Goal: Use online tool/utility: Utilize a website feature to perform a specific function

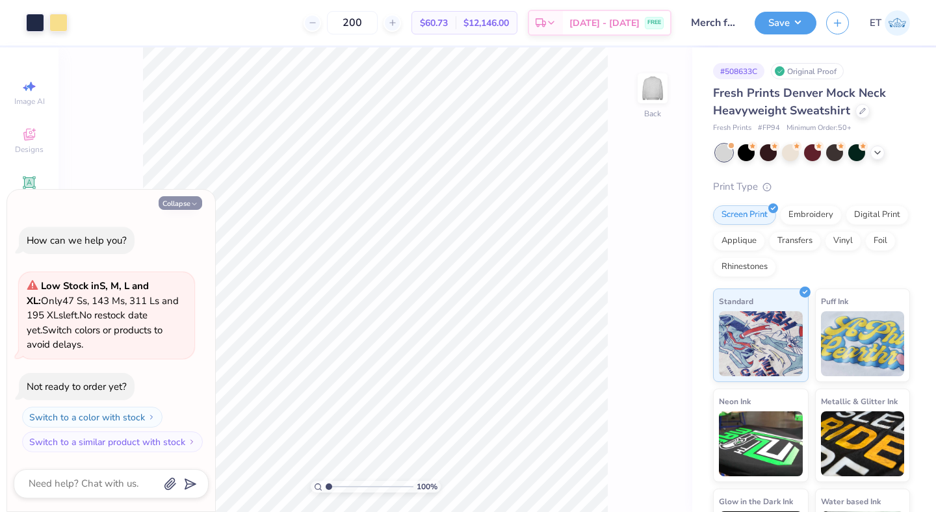
click at [179, 201] on button "Collapse" at bounding box center [181, 203] width 44 height 14
type textarea "x"
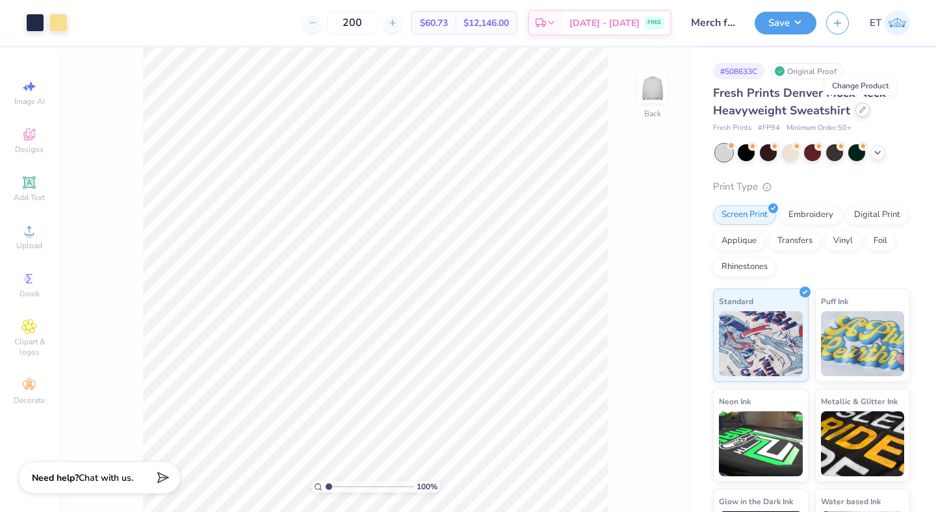
click at [862, 110] on icon at bounding box center [862, 110] width 6 height 6
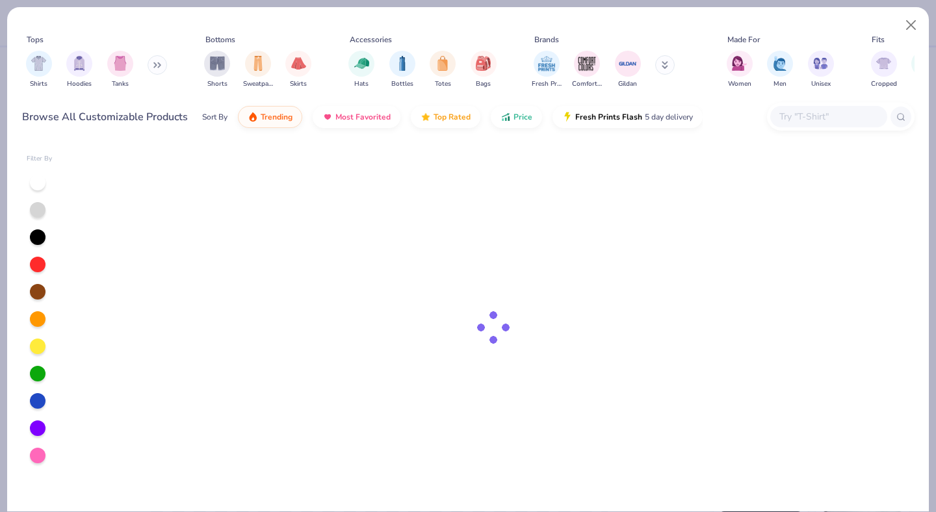
click at [838, 110] on input "text" at bounding box center [828, 116] width 100 height 15
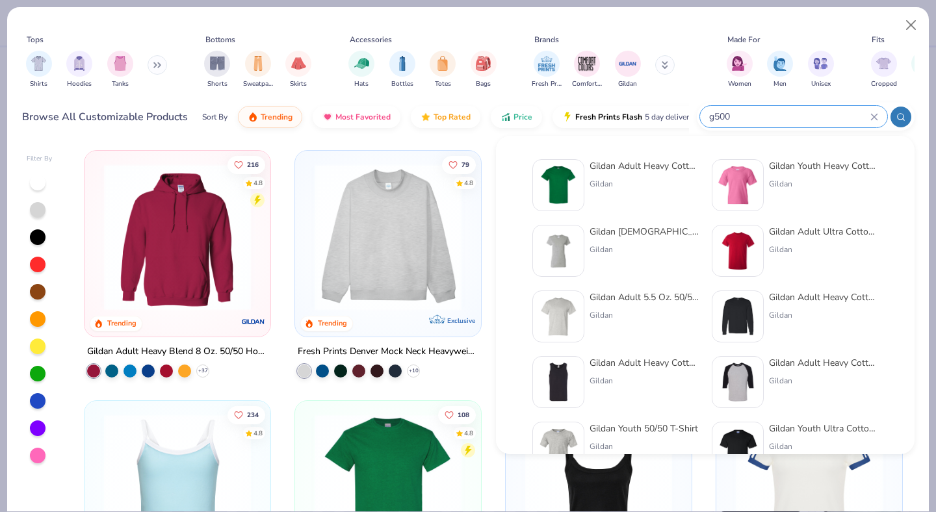
click at [808, 115] on input "g500" at bounding box center [789, 116] width 162 height 15
type input "g500"
click at [647, 174] on div "Gildan Adult Heavy Cotton T-Shirt Gildan" at bounding box center [643, 185] width 109 height 52
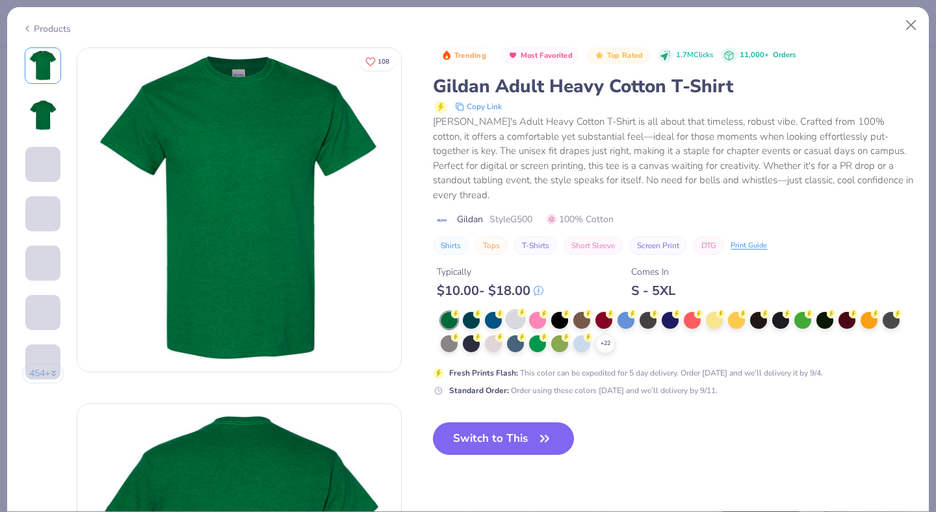
click at [516, 311] on div at bounding box center [515, 319] width 17 height 17
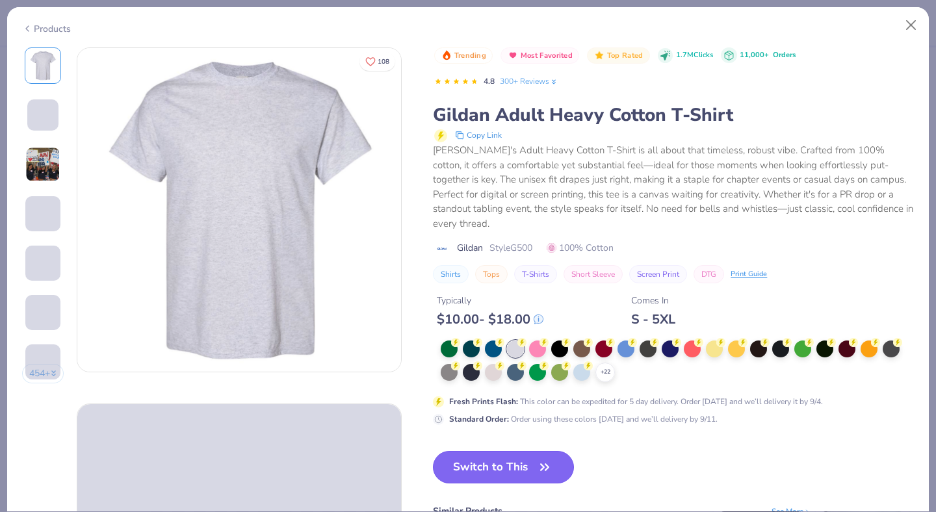
click at [531, 451] on button "Switch to This" at bounding box center [503, 467] width 141 height 32
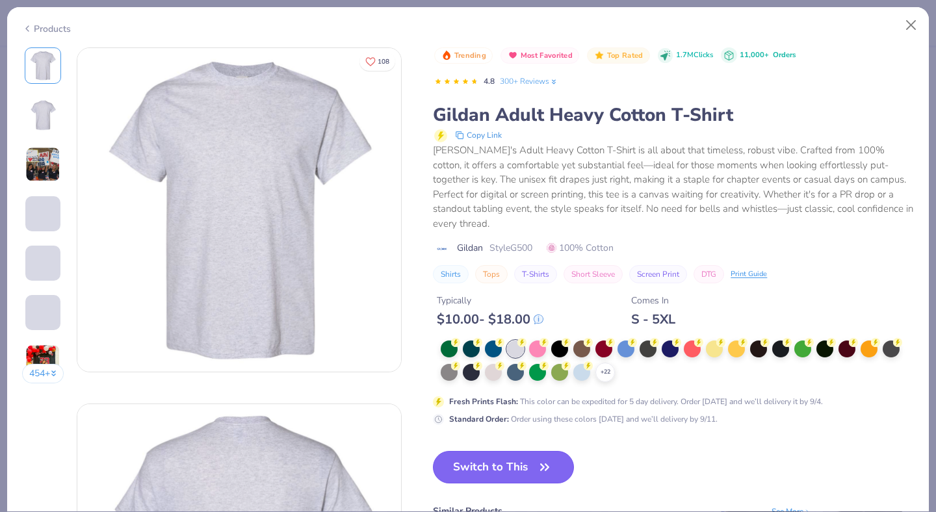
click at [517, 451] on button "Switch to This" at bounding box center [503, 467] width 141 height 32
click at [534, 453] on button "Switch to This" at bounding box center [503, 467] width 141 height 32
click at [530, 454] on button "Switch to This" at bounding box center [503, 467] width 141 height 32
click at [528, 451] on button "Switch to This" at bounding box center [503, 467] width 141 height 32
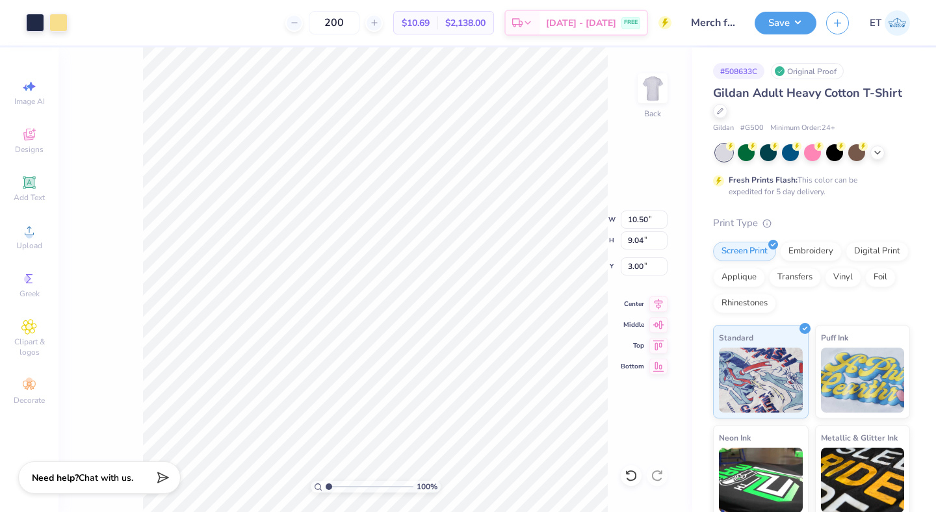
type input "3.00"
type input "3.87"
click at [781, 27] on button "Save" at bounding box center [785, 21] width 62 height 23
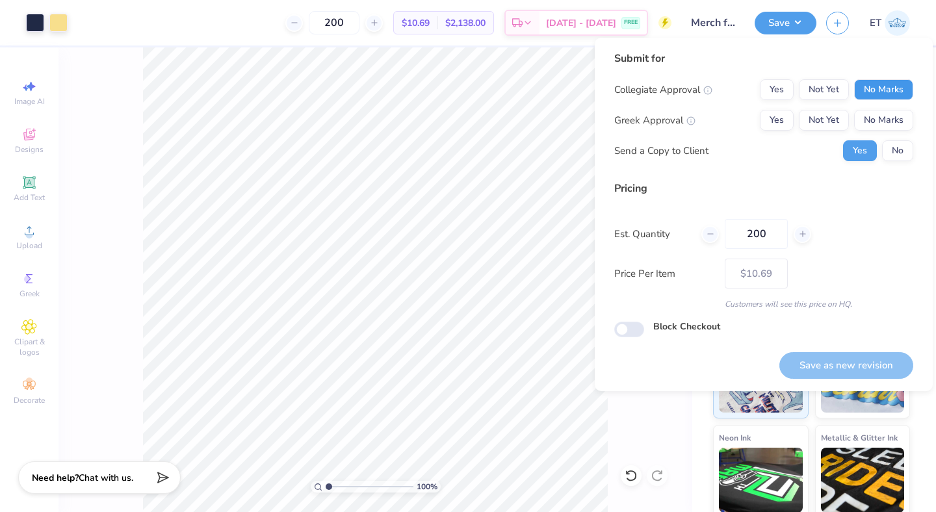
click at [869, 86] on button "No Marks" at bounding box center [883, 89] width 59 height 21
click at [847, 120] on button "Not Yet" at bounding box center [824, 120] width 50 height 21
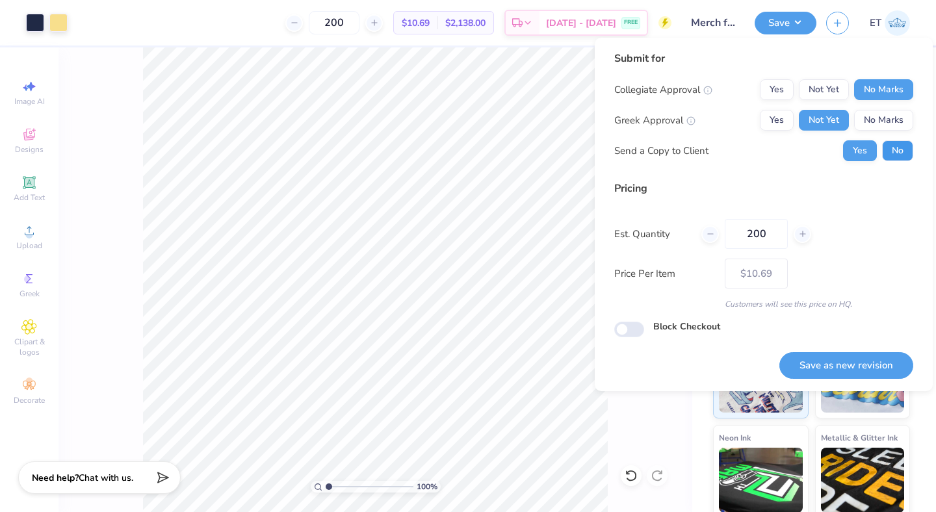
click at [890, 149] on button "No" at bounding box center [897, 150] width 31 height 21
click at [817, 357] on button "Save as new revision" at bounding box center [846, 365] width 134 height 27
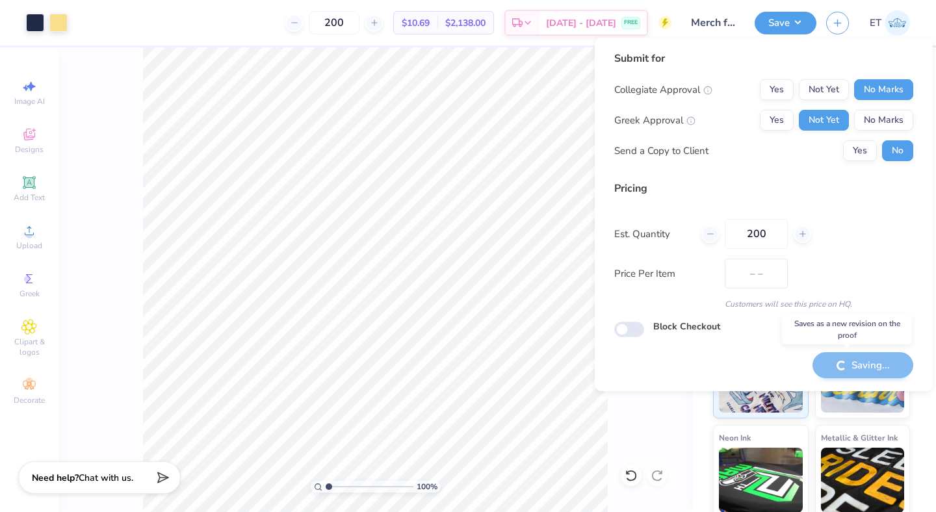
type input "$10.69"
